Goal: Task Accomplishment & Management: Complete application form

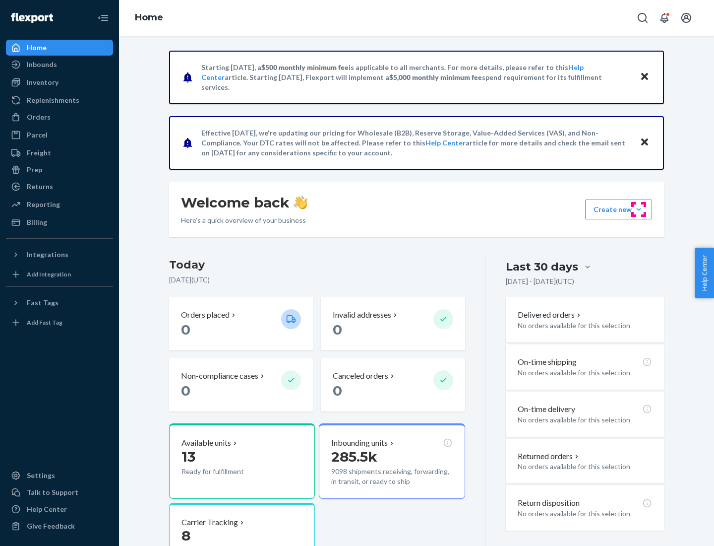
click at [639, 209] on button "Create new Create new inbound Create new order Create new product" at bounding box center [618, 209] width 67 height 20
click at [60, 65] on div "Inbounds" at bounding box center [59, 65] width 105 height 14
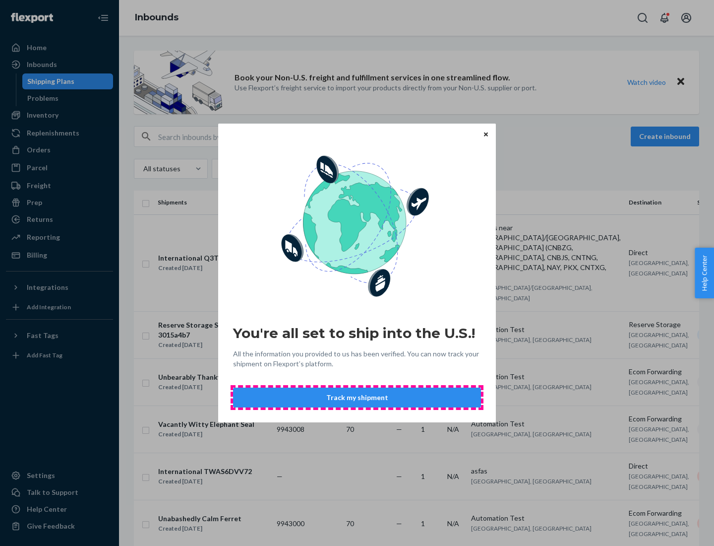
click at [357, 397] on button "Track my shipment" at bounding box center [357, 398] width 248 height 20
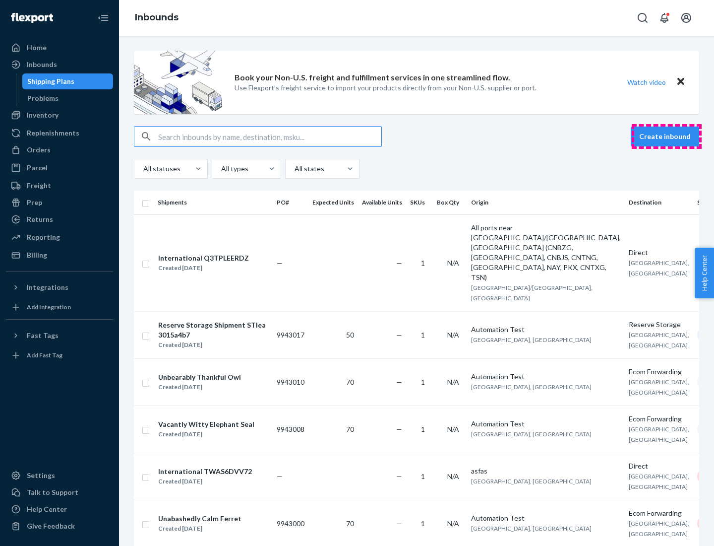
click at [667, 136] on button "Create inbound" at bounding box center [665, 137] width 68 height 20
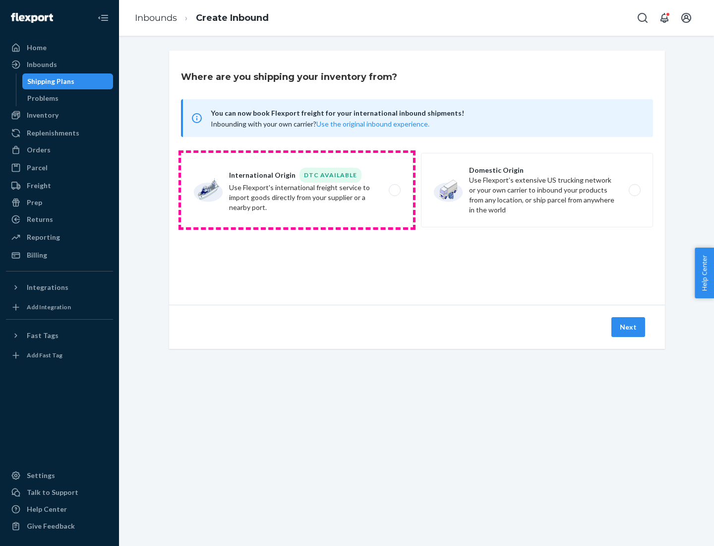
click at [297, 190] on label "International Origin DTC Available Use Flexport's international freight service…" at bounding box center [297, 190] width 232 height 74
click at [394, 190] on input "International Origin DTC Available Use Flexport's international freight service…" at bounding box center [397, 190] width 6 height 6
radio input "true"
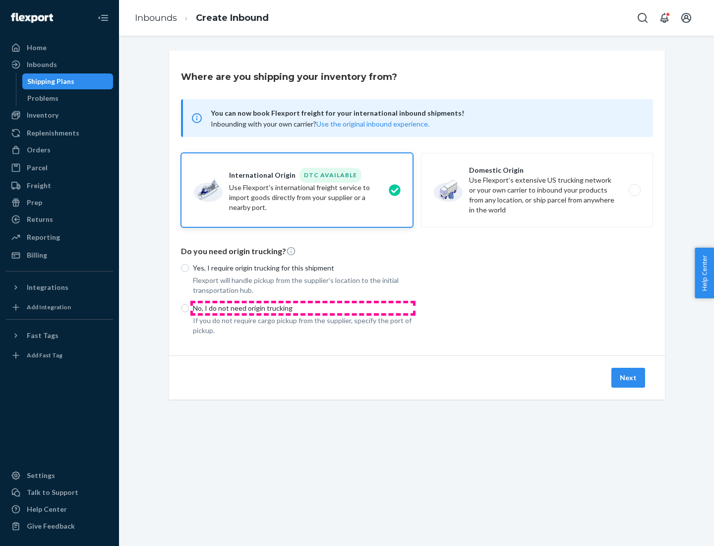
click at [303, 308] on p "No, I do not need origin trucking" at bounding box center [303, 308] width 220 height 10
click at [189, 308] on input "No, I do not need origin trucking" at bounding box center [185, 308] width 8 height 8
radio input "true"
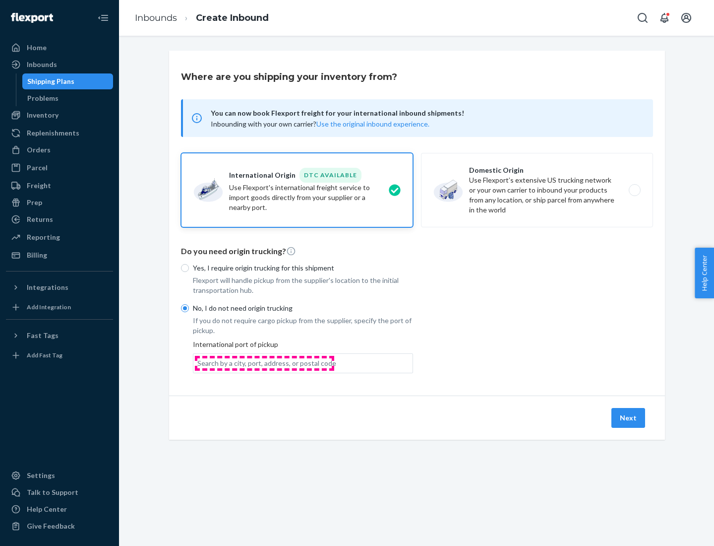
click at [264, 363] on div "Search by a city, port, address, or postal code" at bounding box center [266, 363] width 139 height 10
click at [198, 363] on input "Search by a city, port, address, or postal code" at bounding box center [197, 363] width 1 height 10
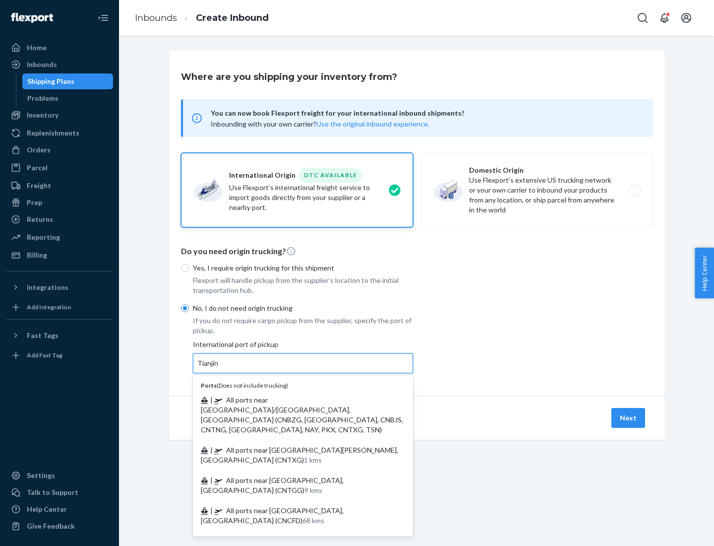
click at [293, 399] on span "| All ports near [GEOGRAPHIC_DATA]/[GEOGRAPHIC_DATA], [GEOGRAPHIC_DATA] (CNBZG,…" at bounding box center [302, 414] width 202 height 38
click at [219, 368] on input "Tianjin" at bounding box center [208, 363] width 22 height 10
type input "All ports near [GEOGRAPHIC_DATA]/[GEOGRAPHIC_DATA], [GEOGRAPHIC_DATA] (CNBZG, […"
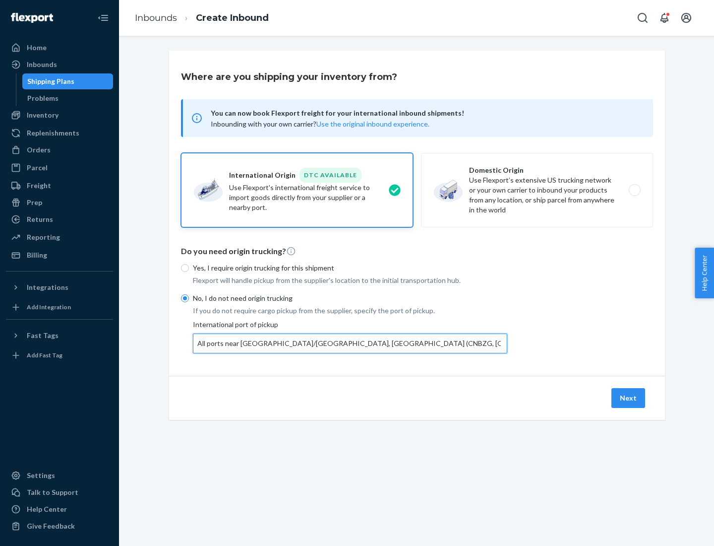
click at [629, 397] on button "Next" at bounding box center [629, 398] width 34 height 20
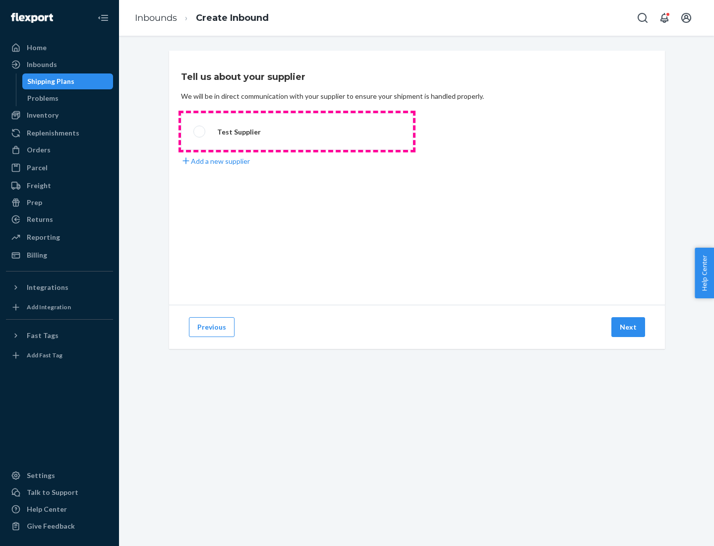
click at [297, 131] on label "Test Supplier" at bounding box center [297, 131] width 232 height 37
click at [200, 131] on input "Test Supplier" at bounding box center [197, 132] width 6 height 6
radio input "true"
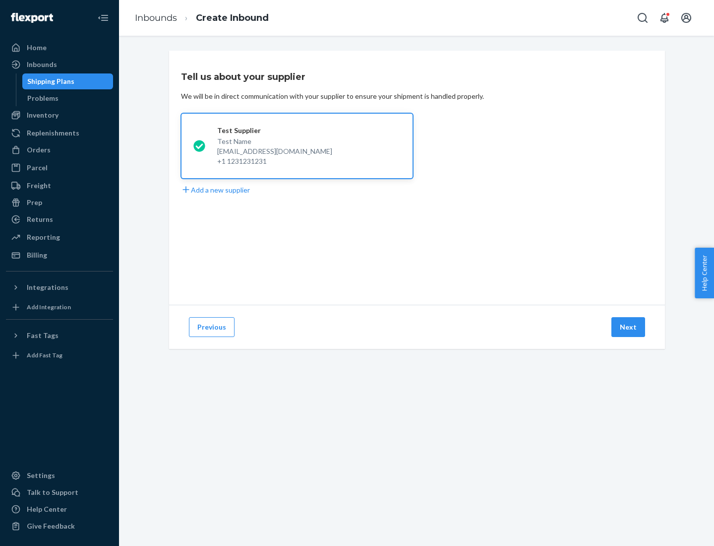
click at [629, 327] on button "Next" at bounding box center [629, 327] width 34 height 20
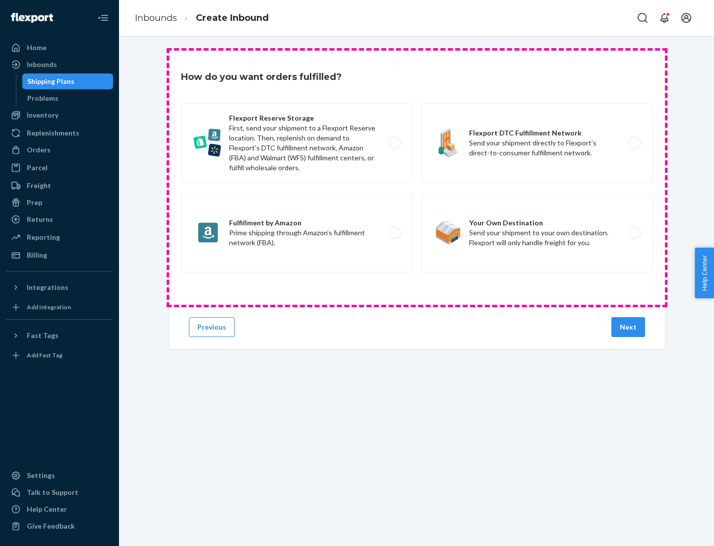
click at [417, 178] on div "Flexport Reserve Storage First, send your shipment to a Flexport Reserve locati…" at bounding box center [417, 189] width 472 height 172
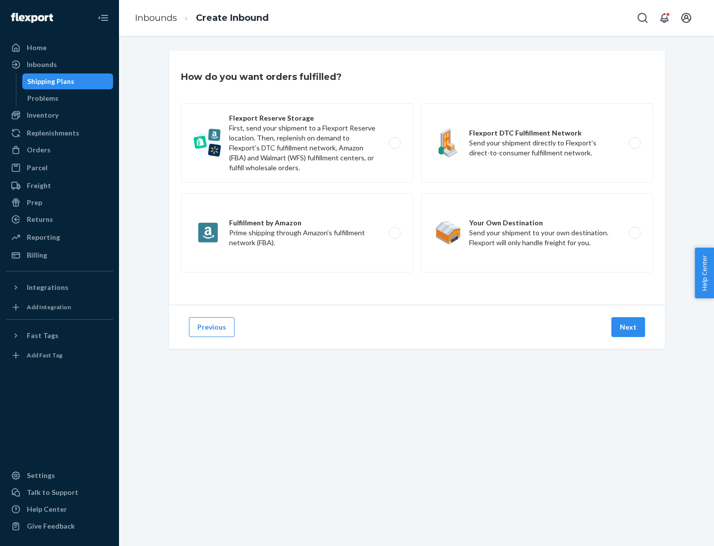
click at [537, 143] on label "Flexport DTC Fulfillment Network Send your shipment directly to Flexport’s dire…" at bounding box center [537, 142] width 232 height 79
click at [635, 143] on input "Flexport DTC Fulfillment Network Send your shipment directly to Flexport’s dire…" at bounding box center [638, 143] width 6 height 6
radio input "true"
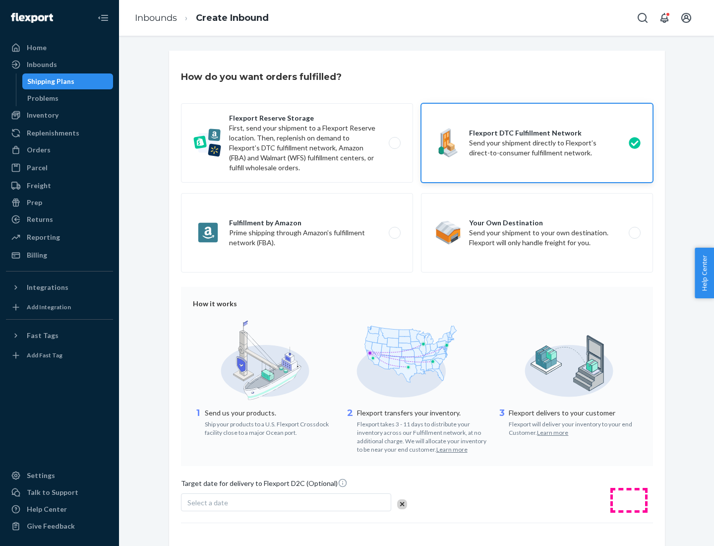
scroll to position [73, 0]
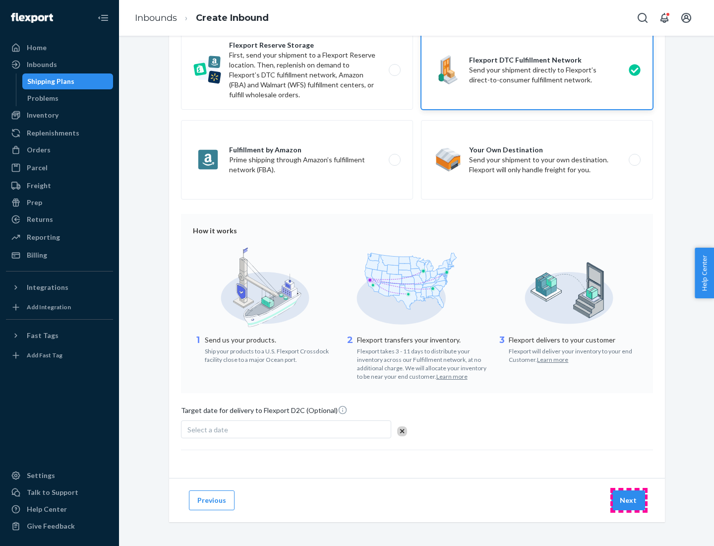
click at [629, 500] on button "Next" at bounding box center [629, 500] width 34 height 20
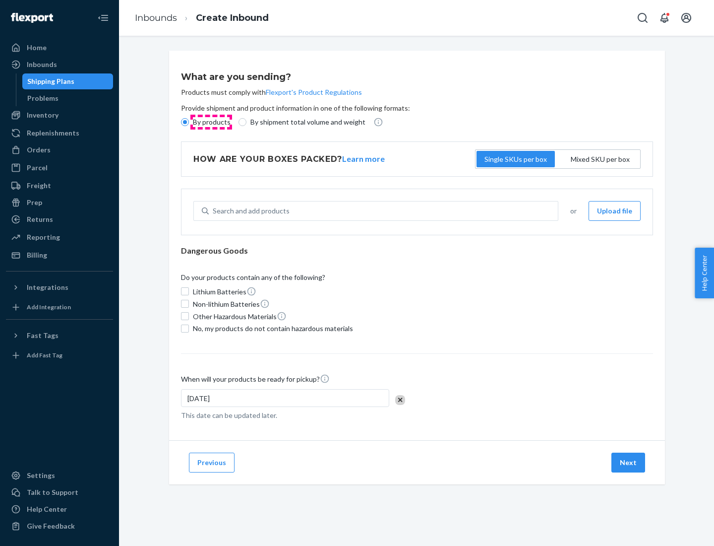
click at [211, 122] on p "By products" at bounding box center [212, 122] width 38 height 10
click at [189, 122] on input "By products" at bounding box center [185, 122] width 8 height 8
click at [250, 211] on div "Search and add products" at bounding box center [251, 211] width 77 height 10
click at [214, 211] on input "Search and add products" at bounding box center [213, 211] width 1 height 10
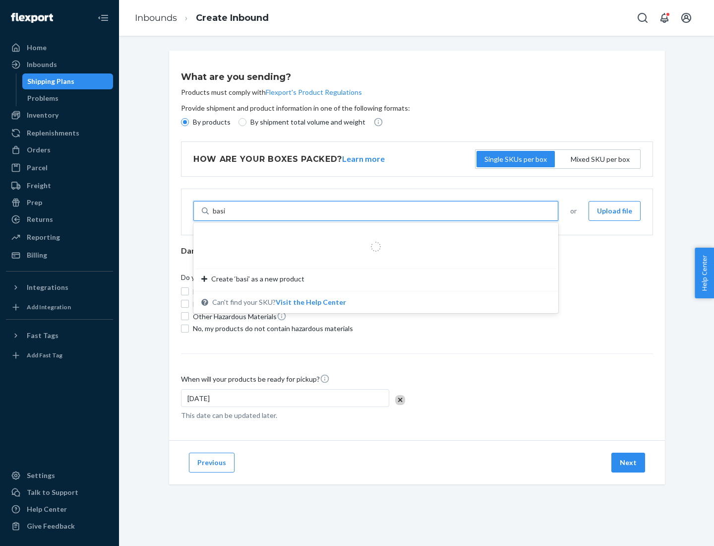
type input "basic"
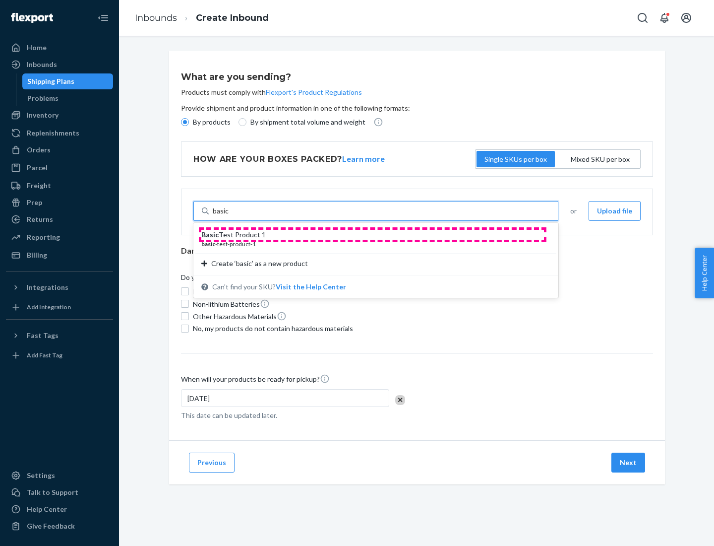
click at [373, 235] on div "Basic Test Product 1" at bounding box center [371, 235] width 341 height 10
click at [229, 216] on input "basic" at bounding box center [221, 211] width 16 height 10
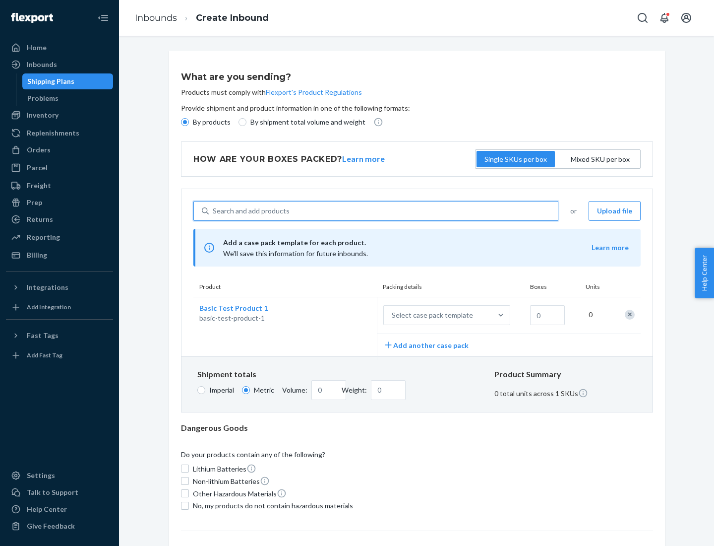
scroll to position [24, 0]
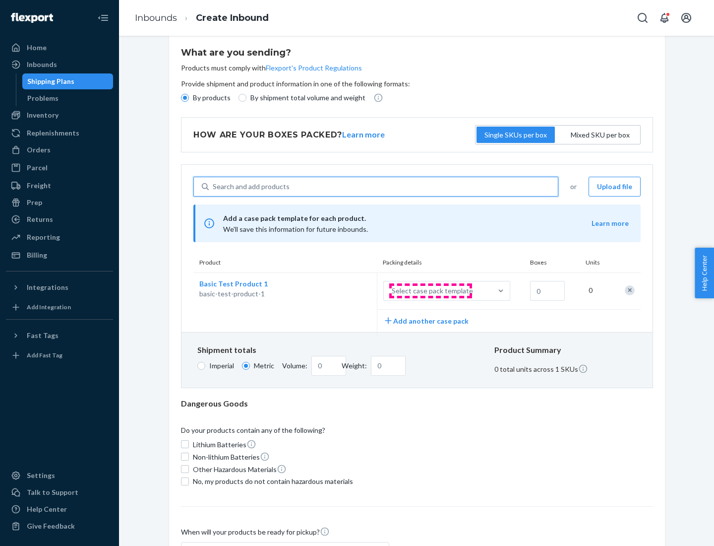
click at [431, 291] on div "Select case pack template" at bounding box center [432, 291] width 81 height 10
click at [343, 291] on input "Select case pack template" at bounding box center [343, 291] width 0 height 0
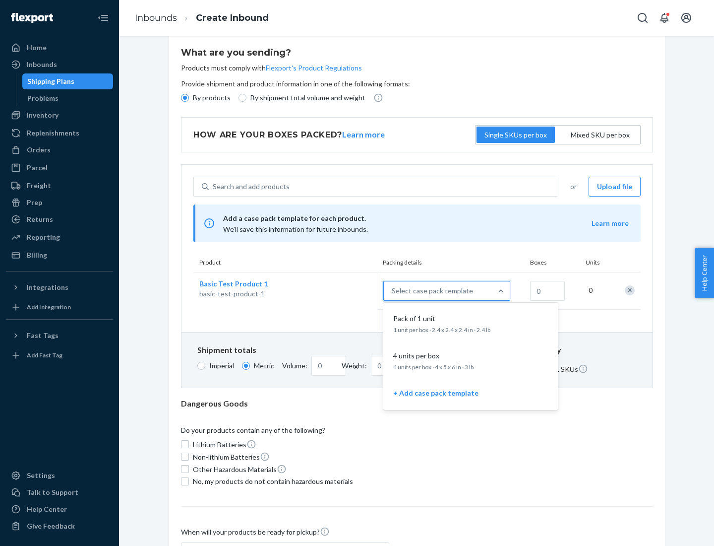
scroll to position [57, 0]
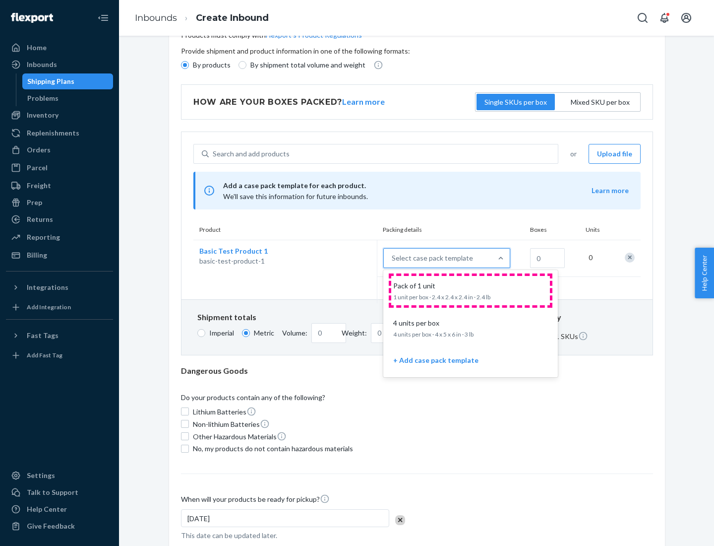
click at [471, 290] on div "Pack of 1 unit" at bounding box center [468, 286] width 159 height 10
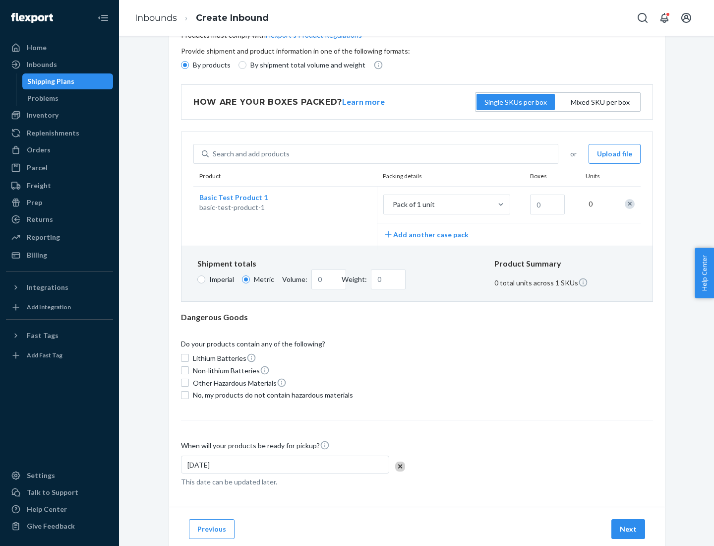
scroll to position [0, 0]
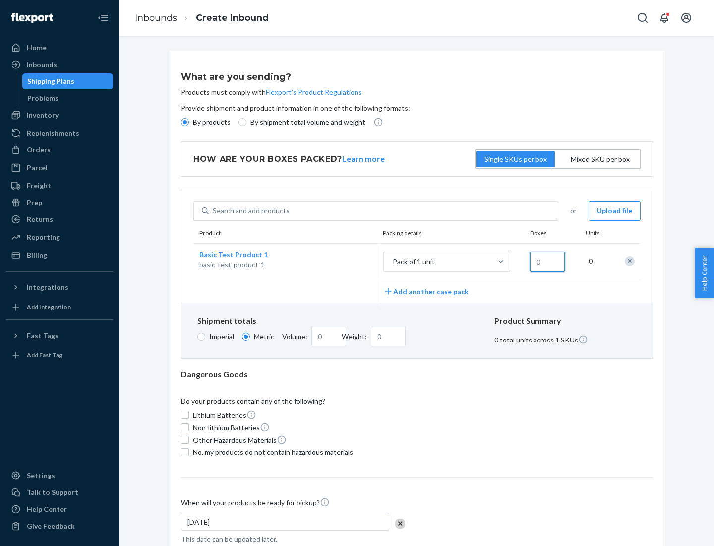
type input "1.09"
type input "1"
type input "10.89"
type input "10"
type input "0.02"
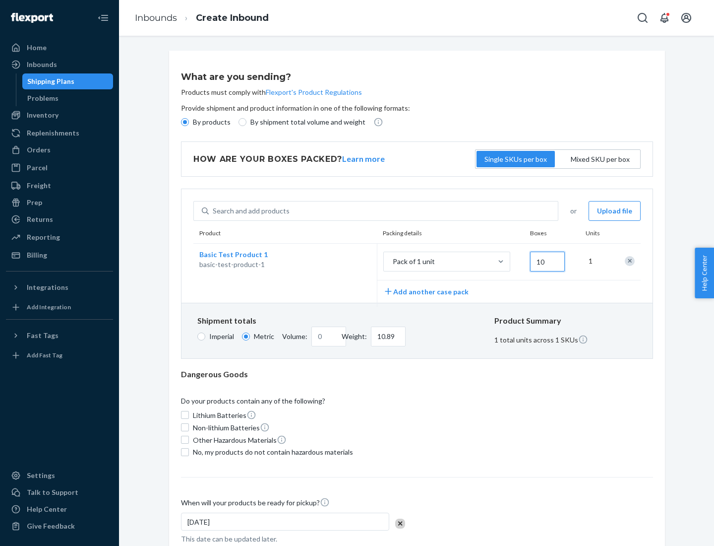
type input "108.86"
type input "100"
type input "0.23"
type input "1088.62"
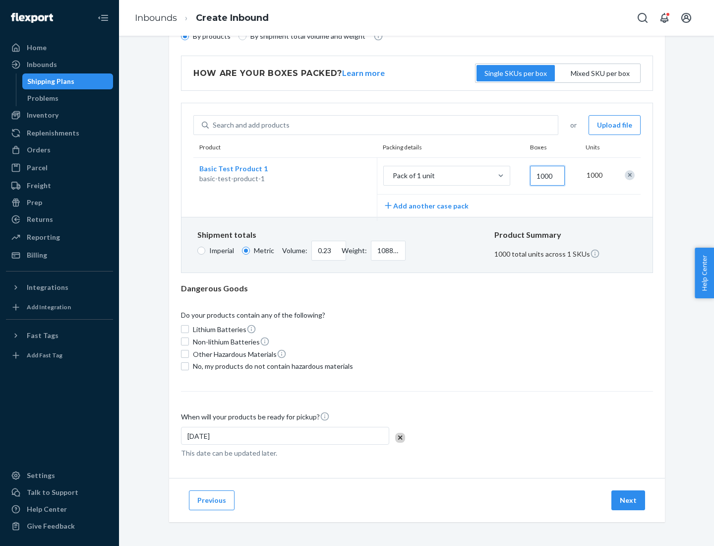
type input "1000"
click at [271, 366] on span "No, my products do not contain hazardous materials" at bounding box center [273, 366] width 160 height 10
click at [189, 366] on input "No, my products do not contain hazardous materials" at bounding box center [185, 366] width 8 height 8
checkbox input "true"
click at [629, 500] on button "Next" at bounding box center [629, 500] width 34 height 20
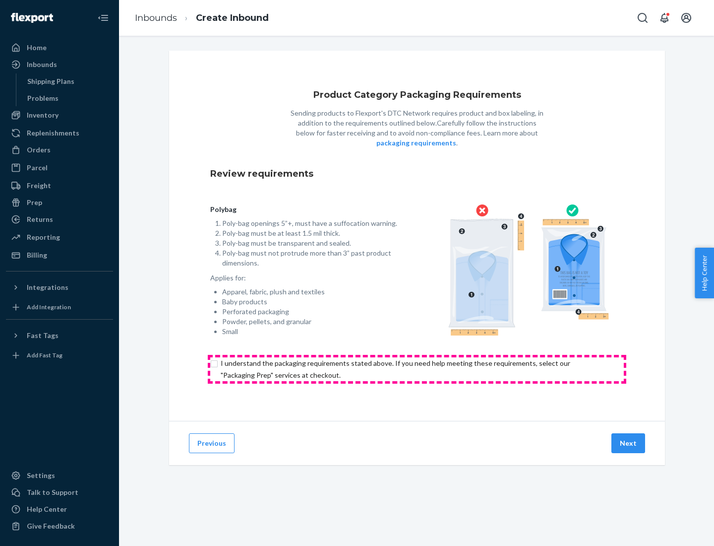
click at [417, 369] on input "checkbox" at bounding box center [417, 369] width 414 height 24
checkbox input "true"
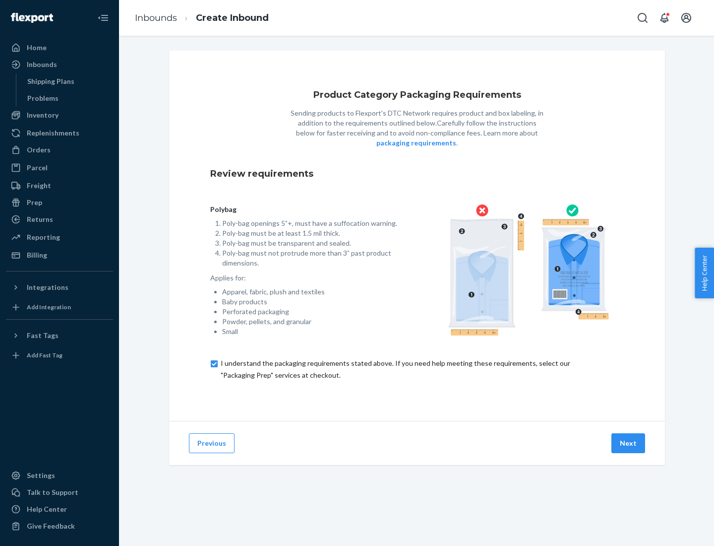
click at [629, 443] on button "Next" at bounding box center [629, 443] width 34 height 20
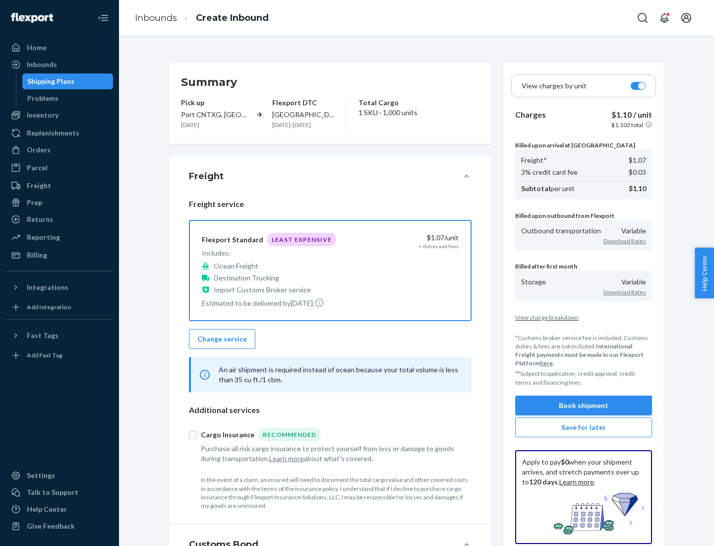
scroll to position [115, 0]
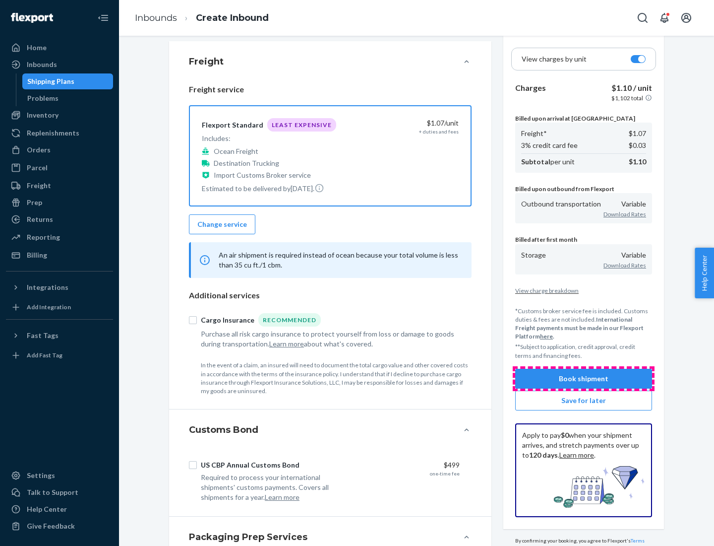
click at [584, 378] on button "Book shipment" at bounding box center [584, 379] width 137 height 20
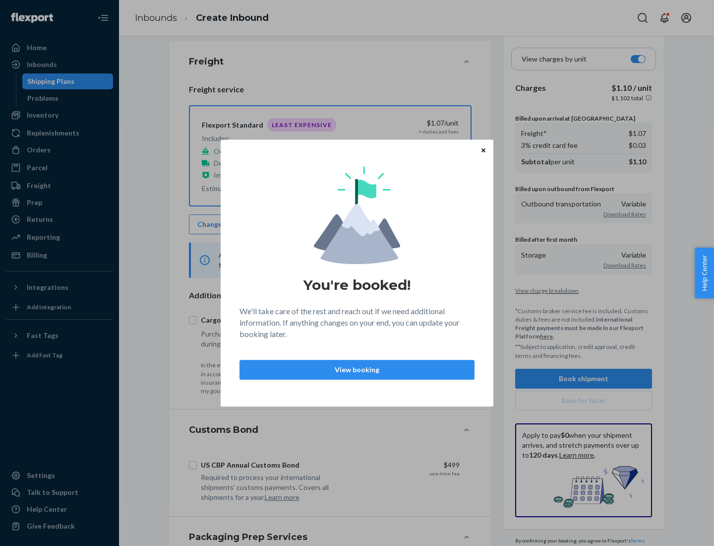
click at [357, 369] on p "View booking" at bounding box center [357, 370] width 218 height 10
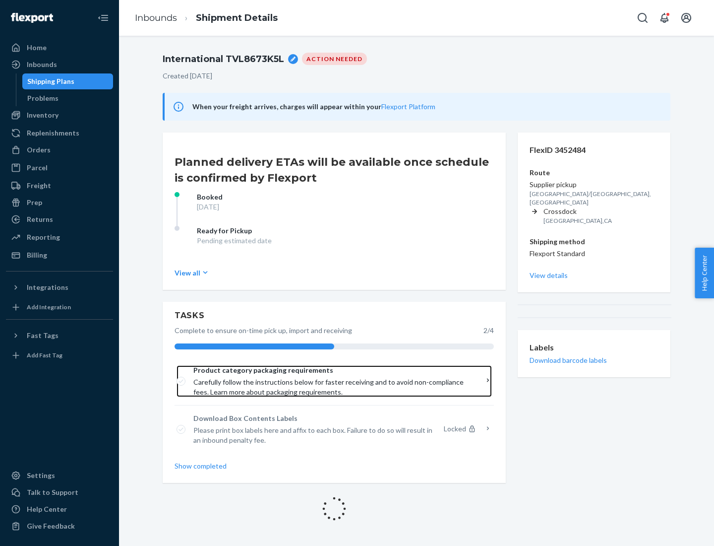
click at [331, 370] on span "Product category packaging requirements" at bounding box center [331, 370] width 275 height 10
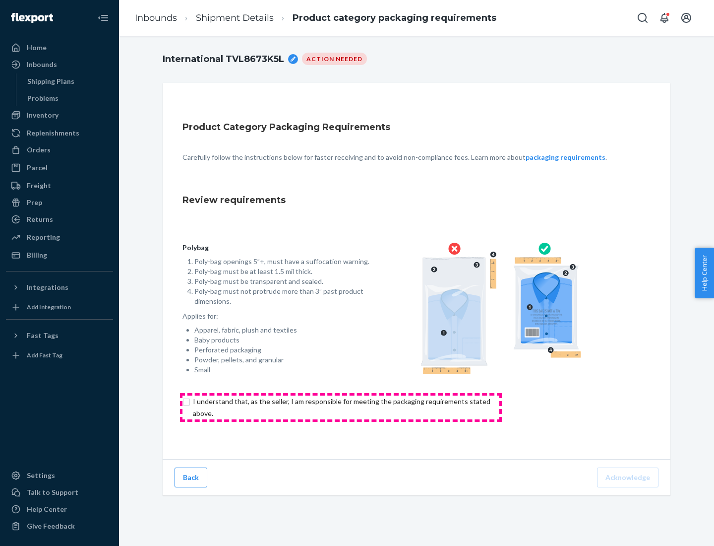
click at [341, 407] on input "checkbox" at bounding box center [348, 407] width 330 height 24
checkbox input "true"
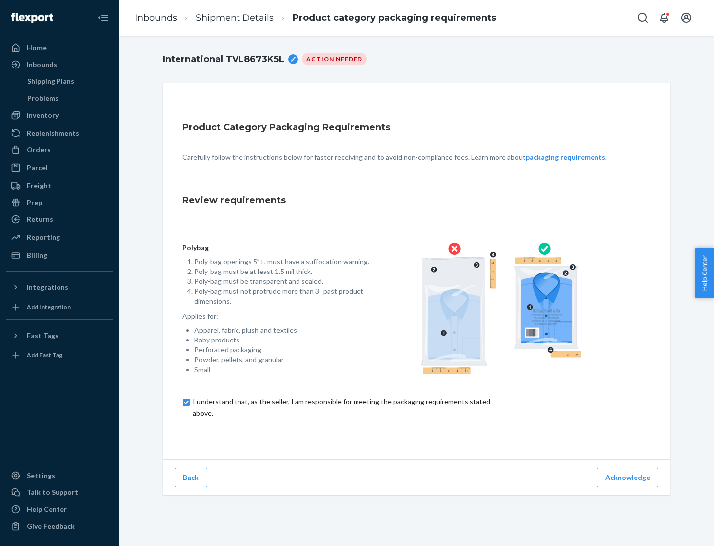
click at [629, 477] on button "Acknowledge" at bounding box center [628, 477] width 62 height 20
